Goal: Task Accomplishment & Management: Complete application form

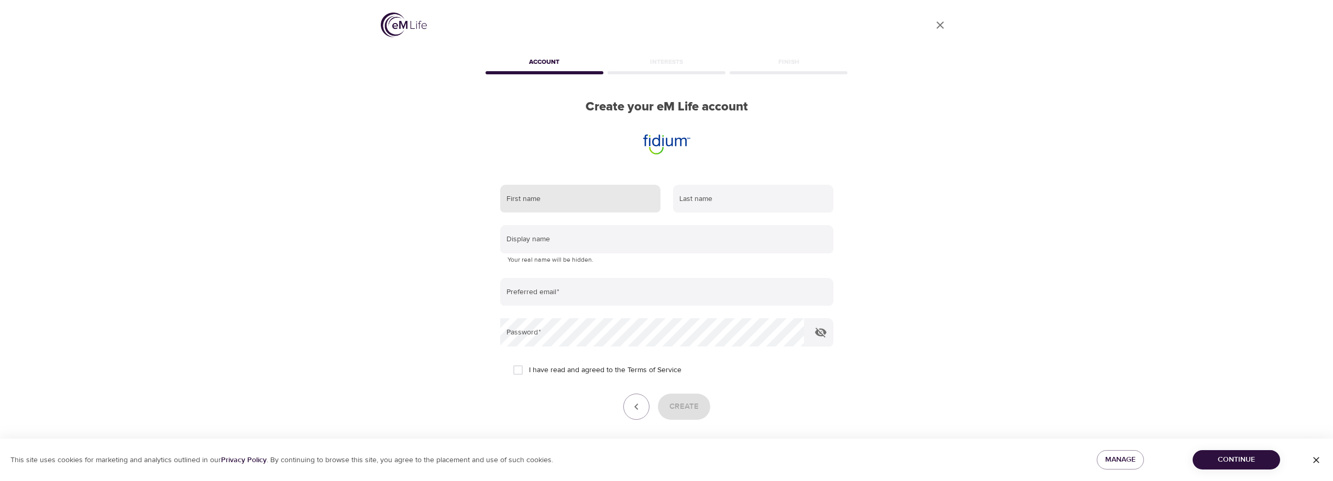
click at [529, 197] on input "text" at bounding box center [580, 199] width 160 height 28
type input "Edward"
type input "Walsh"
click at [584, 246] on input "text" at bounding box center [666, 239] width 333 height 28
type input "edward"
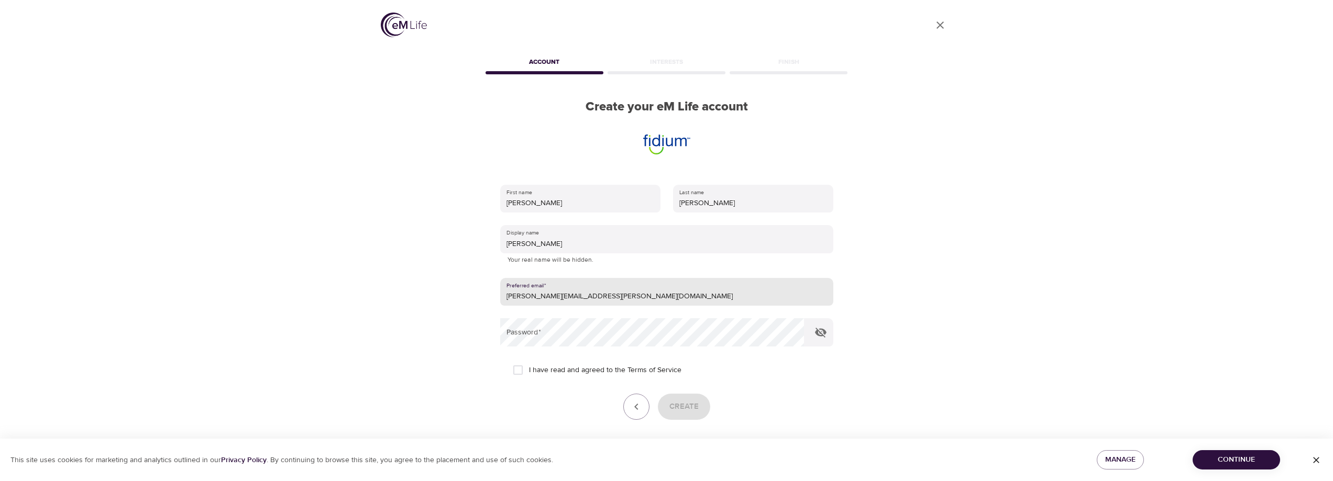
type input "[PERSON_NAME][EMAIL_ADDRESS][PERSON_NAME][DOMAIN_NAME]"
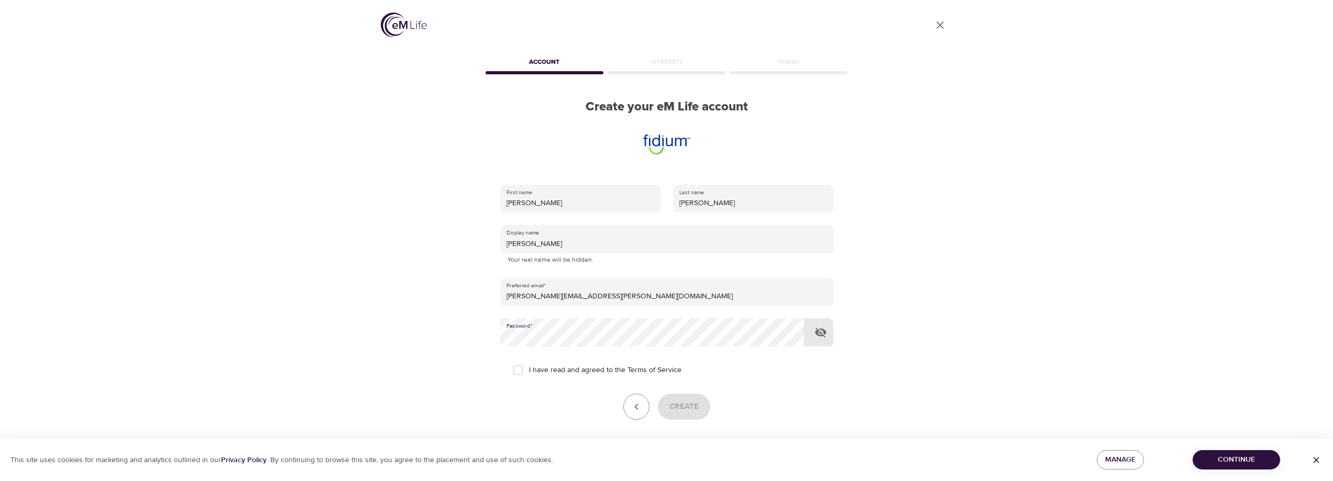
click at [521, 371] on input "I have read and agreed to the Terms of Service" at bounding box center [518, 370] width 22 height 22
checkbox input "true"
click at [694, 409] on span "Create" at bounding box center [683, 407] width 29 height 14
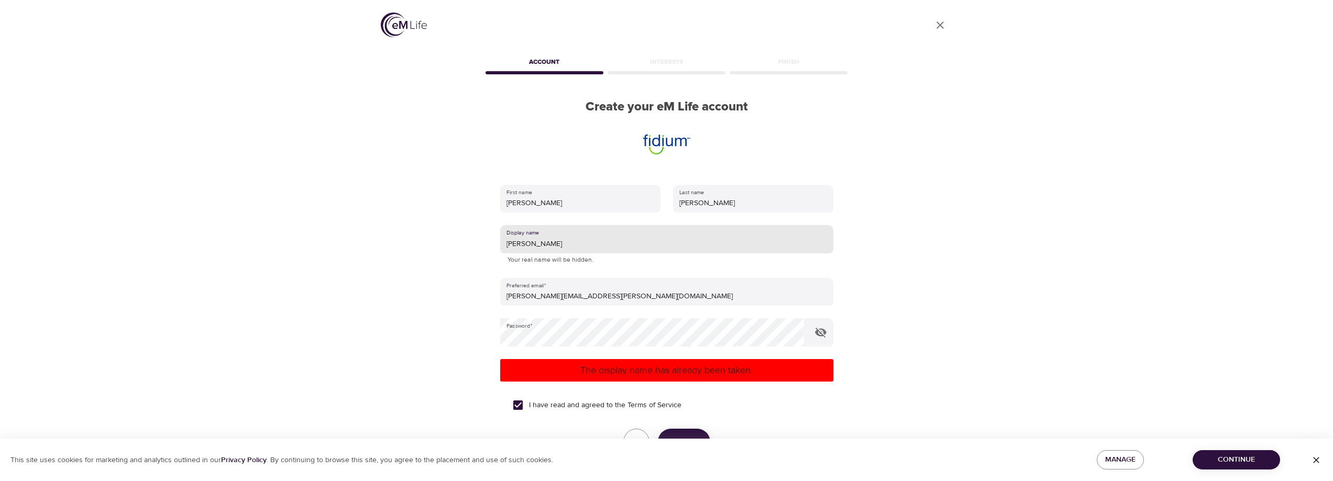
drag, startPoint x: 543, startPoint y: 244, endPoint x: 452, endPoint y: 241, distance: 91.2
click at [452, 241] on div "User Profile Account Interests Finish Create your eM Life account First name Ed…" at bounding box center [666, 240] width 597 height 481
click at [578, 241] on input "EdWord7212" at bounding box center [666, 239] width 333 height 28
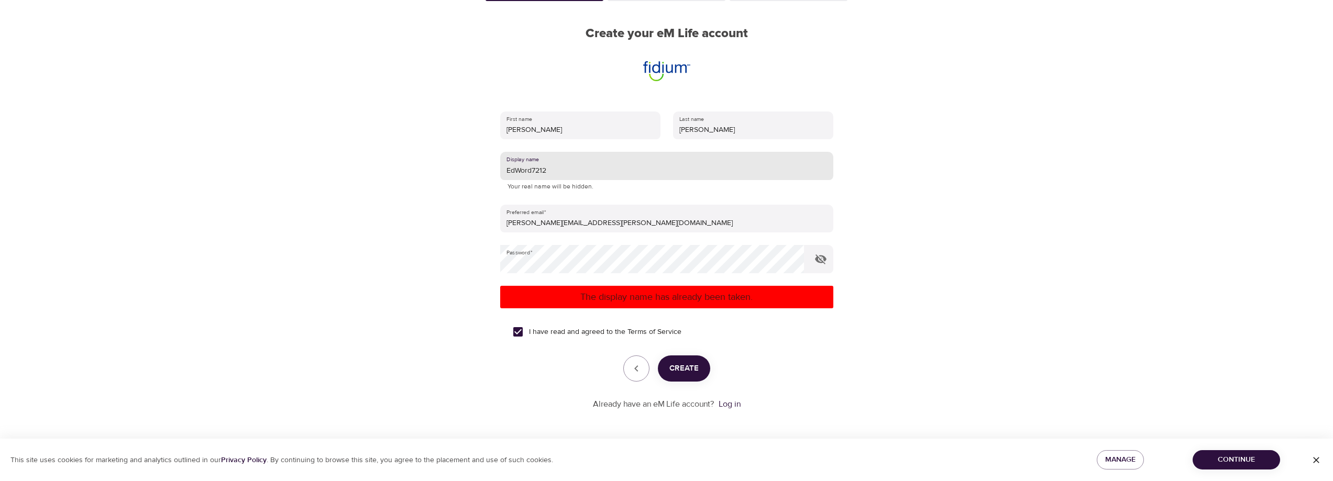
drag, startPoint x: 680, startPoint y: 372, endPoint x: 993, endPoint y: 370, distance: 312.7
click at [680, 370] on span "Create" at bounding box center [683, 369] width 29 height 14
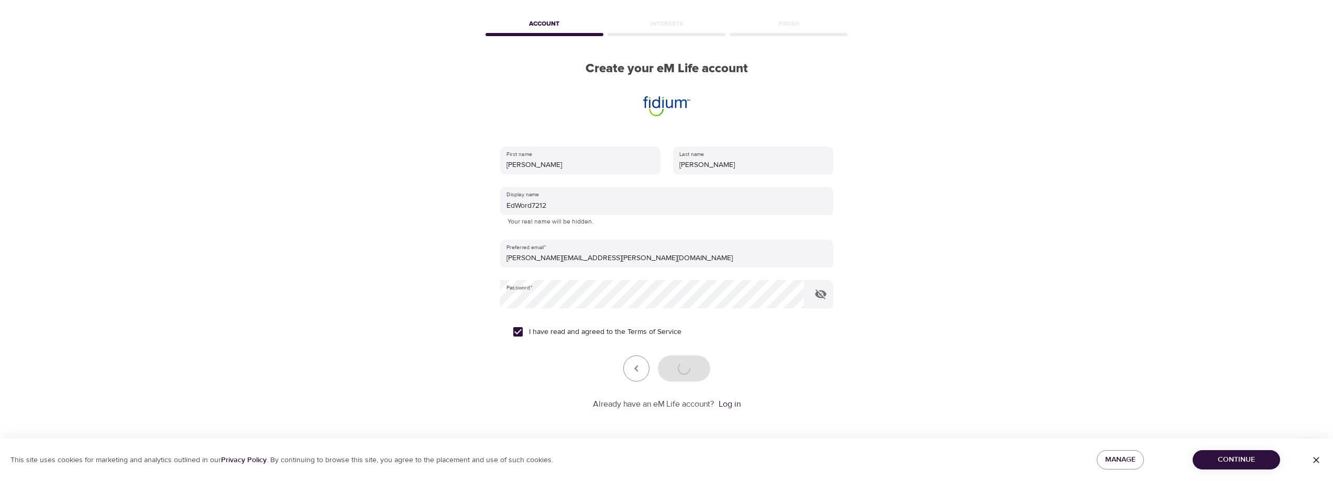
scroll to position [73, 0]
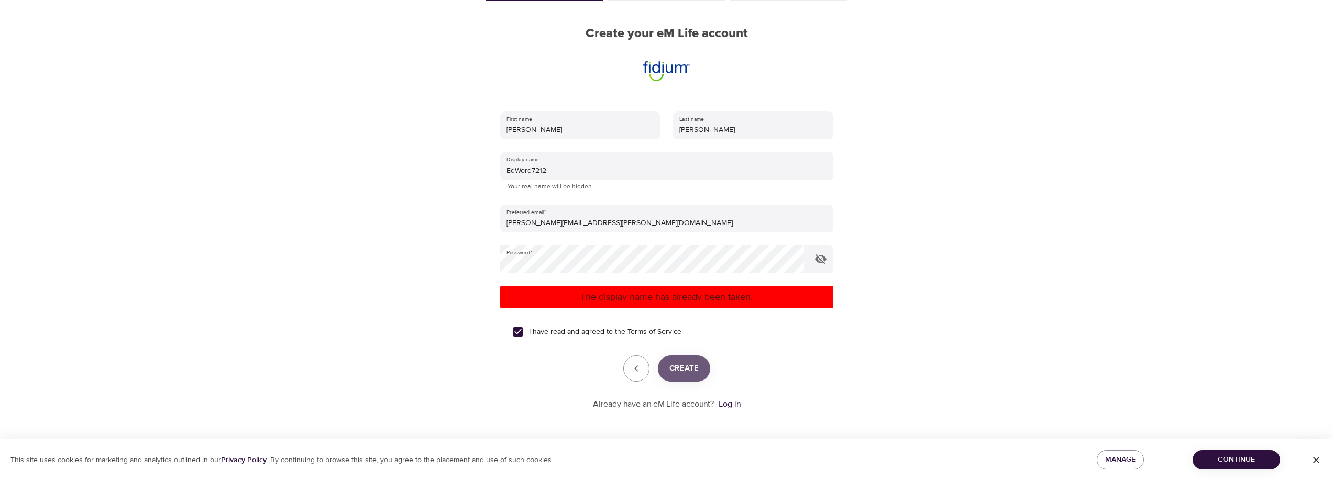
click at [678, 368] on span "Create" at bounding box center [683, 369] width 29 height 14
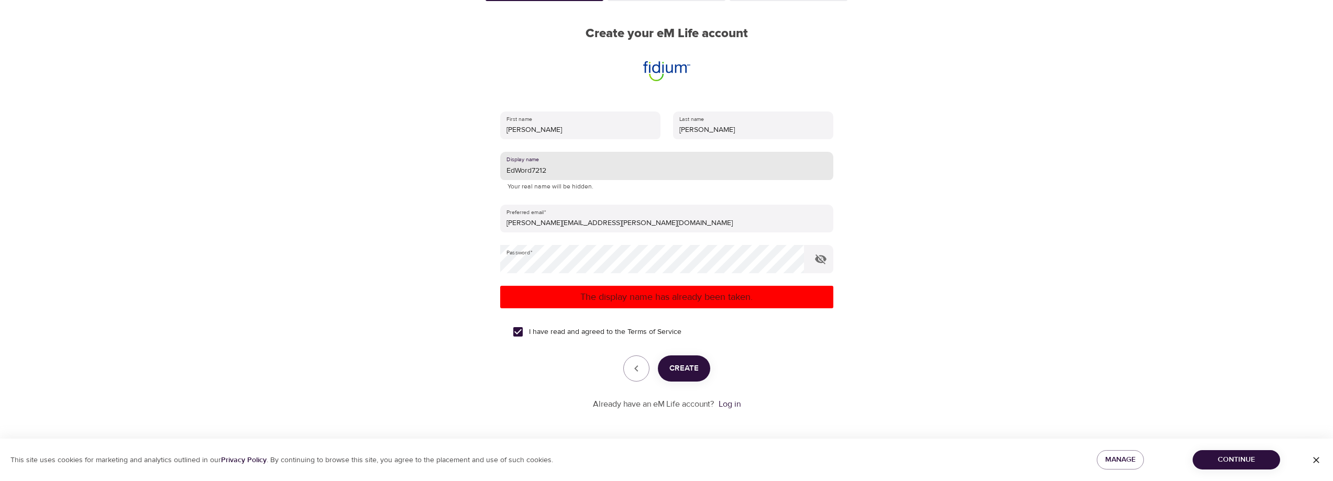
click at [562, 170] on input "EdWord7212" at bounding box center [666, 166] width 333 height 28
drag, startPoint x: 565, startPoint y: 169, endPoint x: 439, endPoint y: 157, distance: 126.3
click at [442, 163] on div "User Profile Account Interests Finish Create your eM Life account First name Ed…" at bounding box center [666, 167] width 597 height 481
type input "Eddie7212"
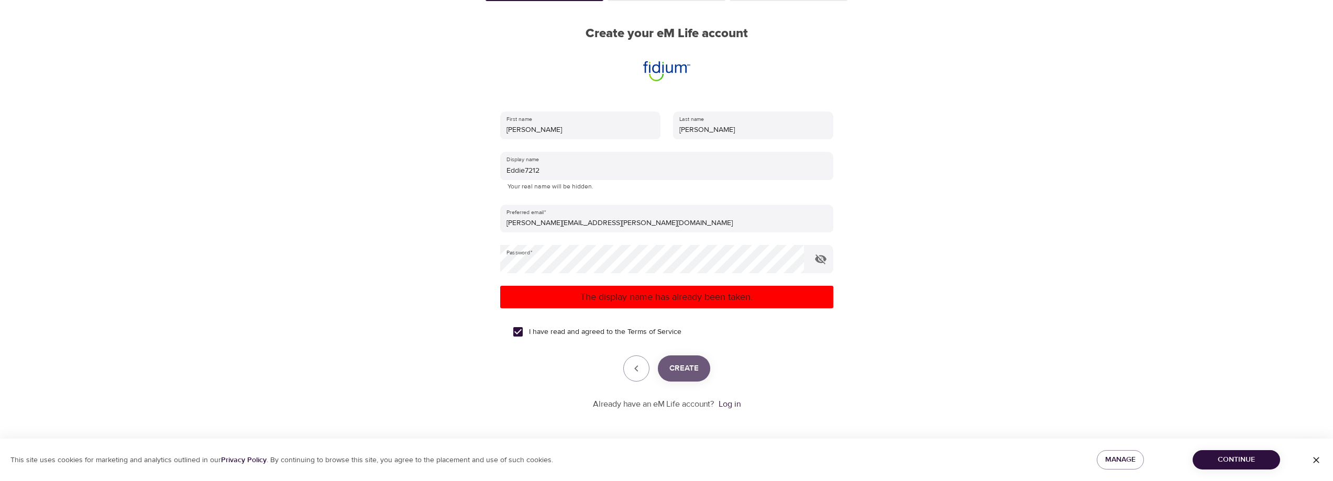
click at [684, 362] on span "Create" at bounding box center [683, 369] width 29 height 14
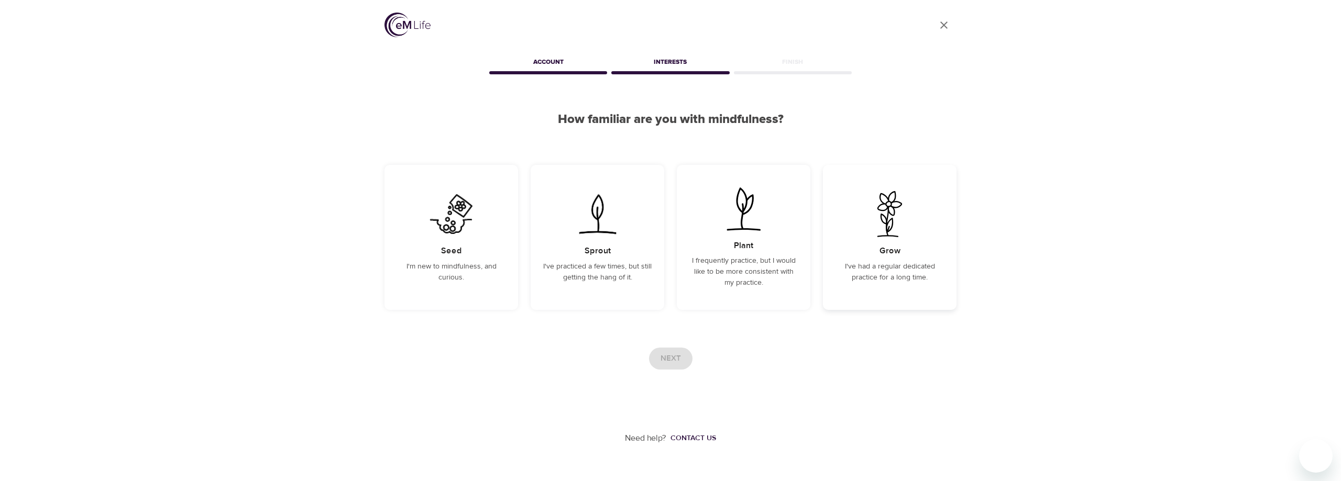
click at [886, 265] on p "I've had a regular dedicated practice for a long time." at bounding box center [889, 272] width 108 height 22
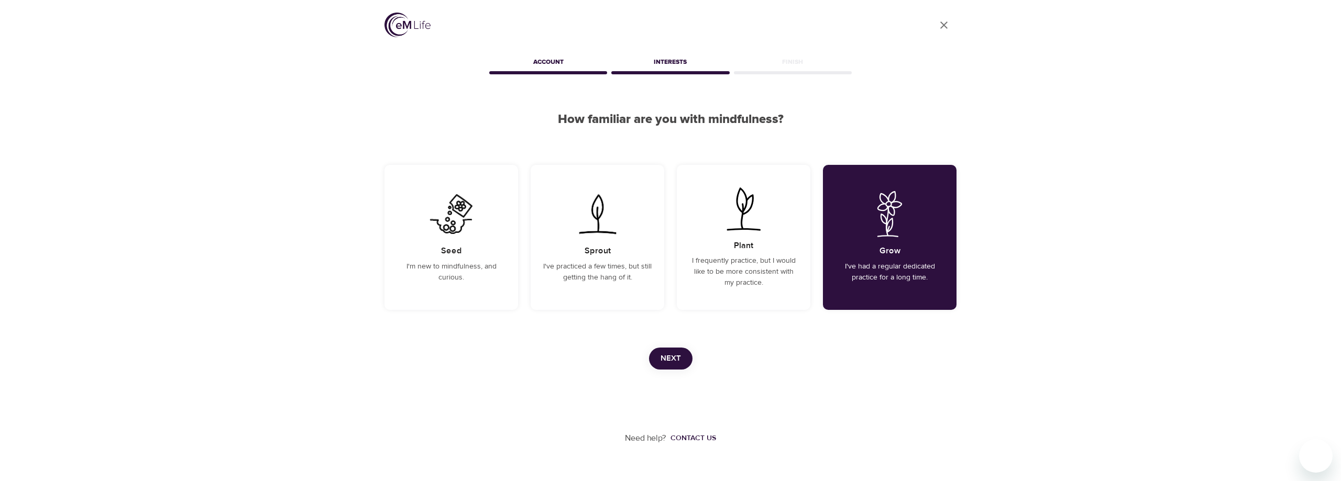
click at [666, 363] on span "Next" at bounding box center [671, 359] width 20 height 14
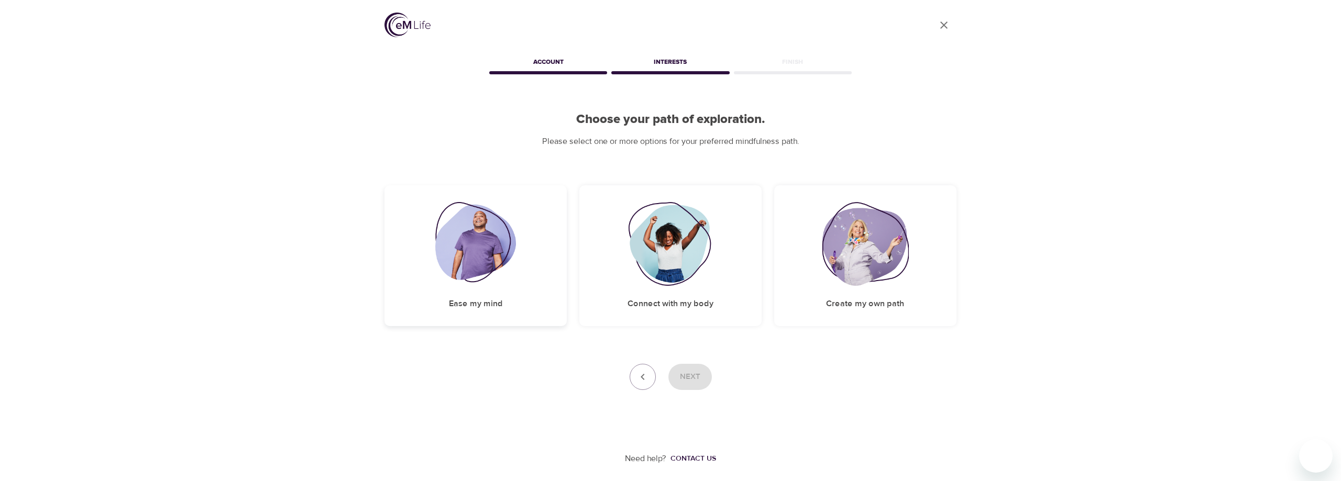
click at [486, 299] on h5 "Ease my mind" at bounding box center [476, 304] width 54 height 11
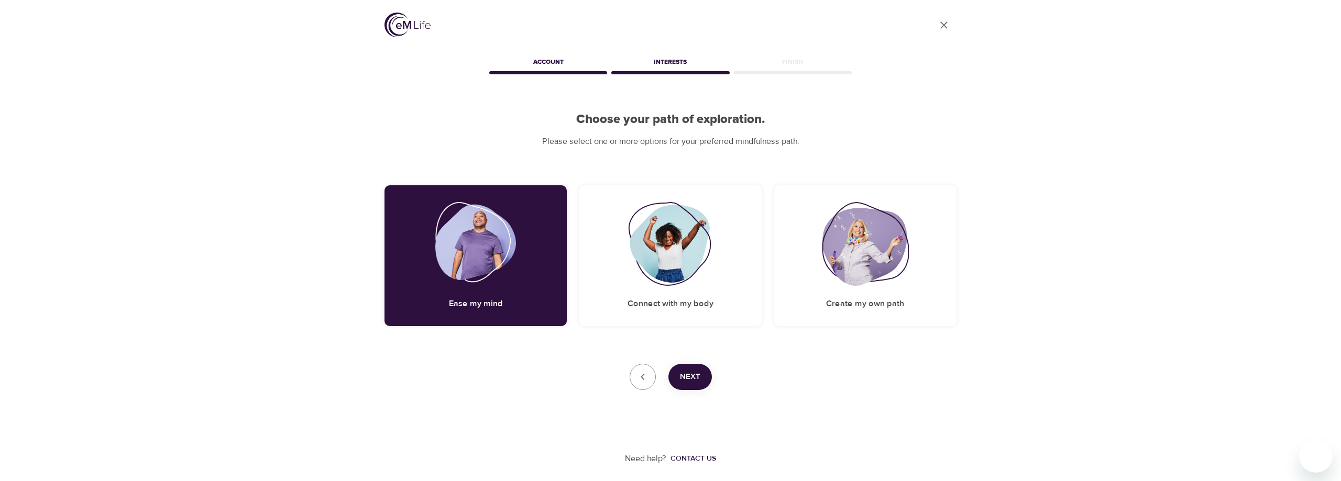
click at [659, 379] on div "Next" at bounding box center [670, 377] width 572 height 26
click at [673, 379] on button "Next" at bounding box center [689, 377] width 43 height 26
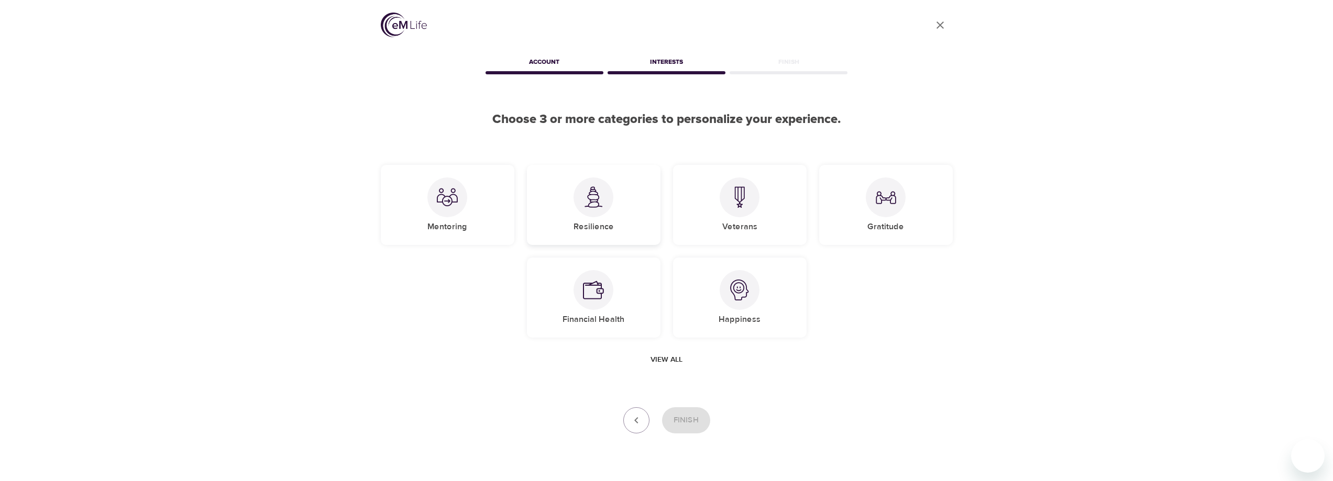
click at [571, 213] on div "Resilience" at bounding box center [594, 205] width 134 height 80
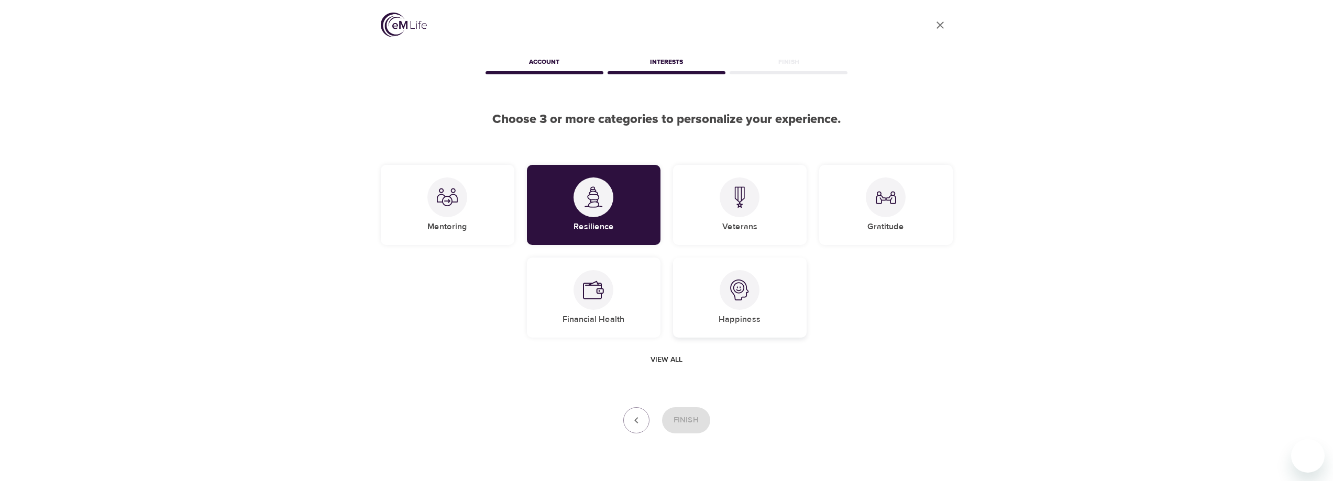
click at [725, 293] on div at bounding box center [740, 290] width 40 height 40
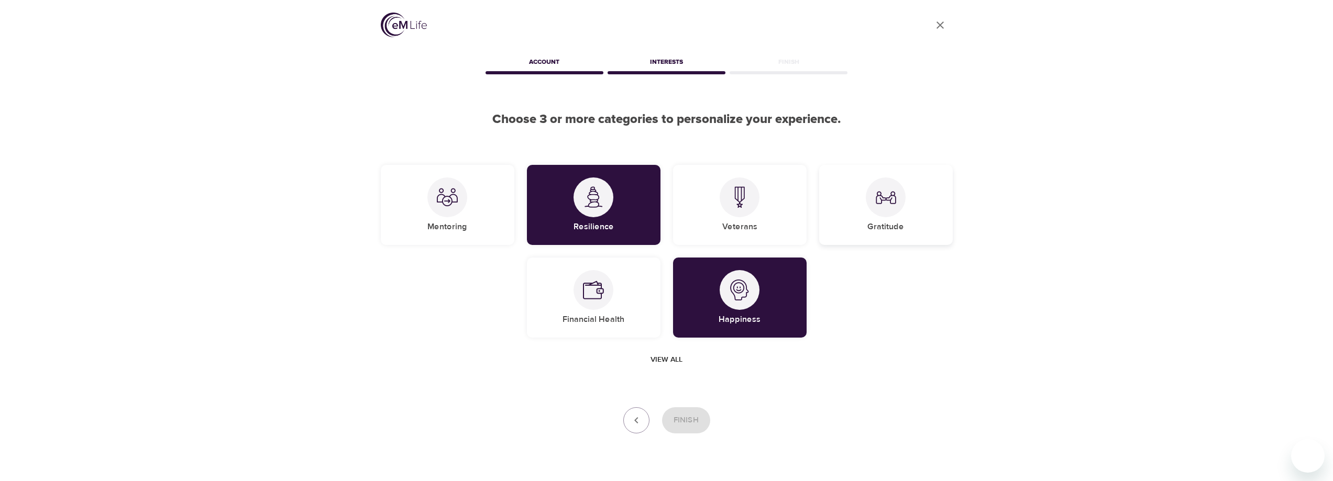
click at [855, 206] on div "Gratitude" at bounding box center [886, 205] width 134 height 80
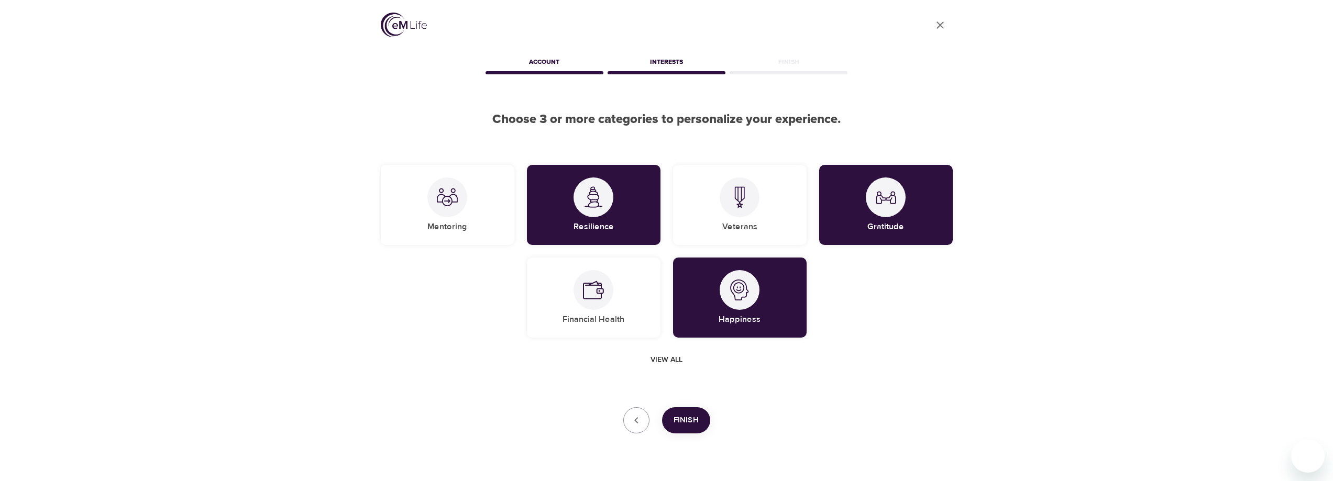
click at [683, 417] on span "Finish" at bounding box center [686, 421] width 25 height 14
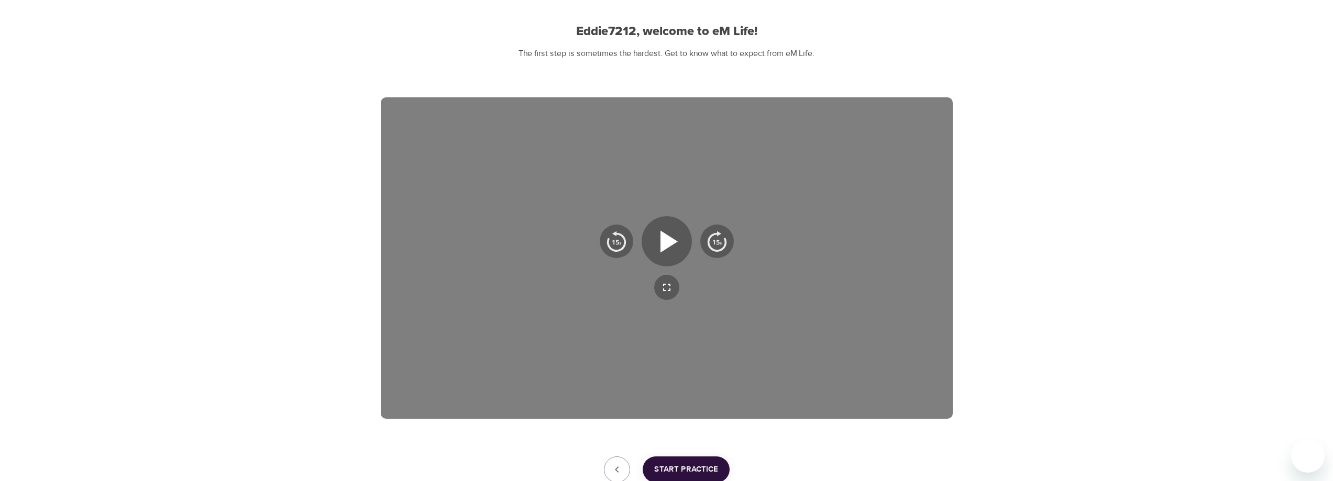
scroll to position [105, 0]
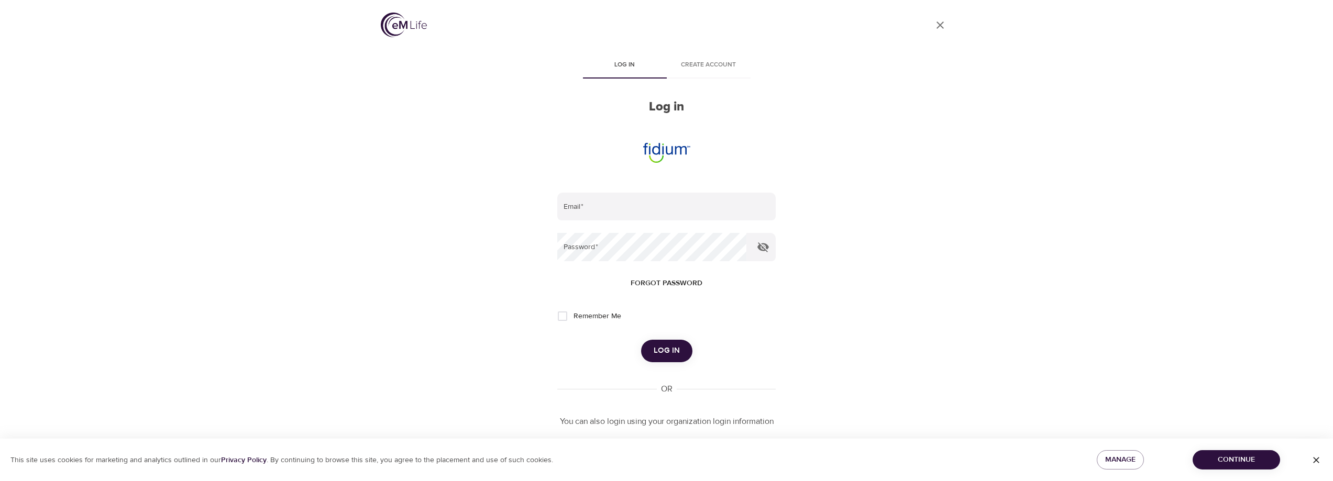
type input "[PERSON_NAME][EMAIL_ADDRESS][PERSON_NAME][DOMAIN_NAME]"
